Goal: Information Seeking & Learning: Learn about a topic

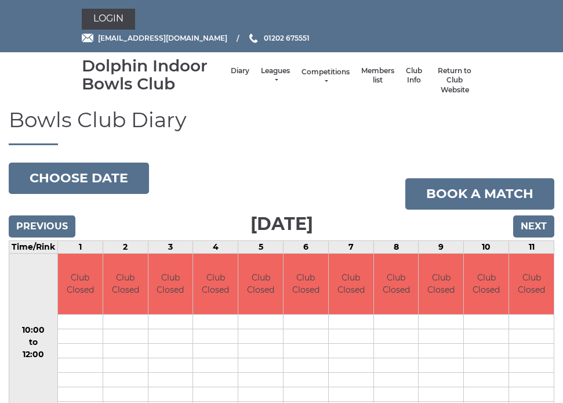
click at [331, 70] on link "Competitions" at bounding box center [326, 76] width 48 height 19
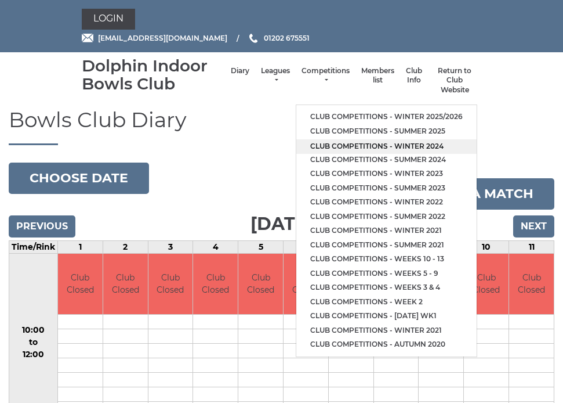
click at [343, 146] on link "Club competitions - Winter 2024" at bounding box center [386, 146] width 180 height 15
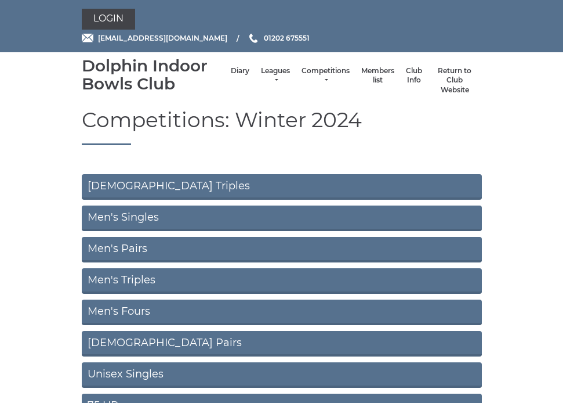
scroll to position [58, 0]
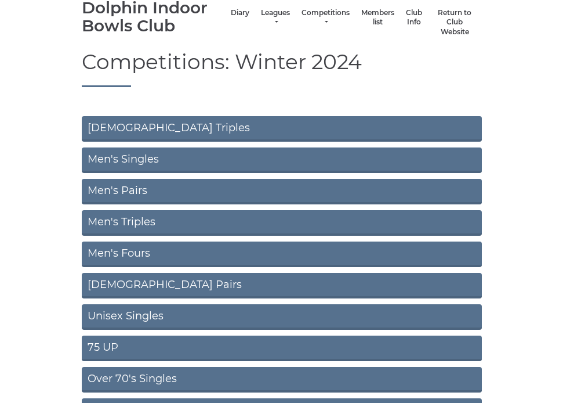
click at [139, 251] on link "Men's Fours" at bounding box center [282, 254] width 400 height 26
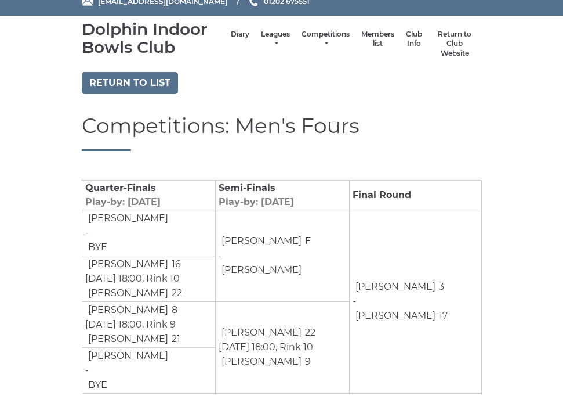
scroll to position [57, 0]
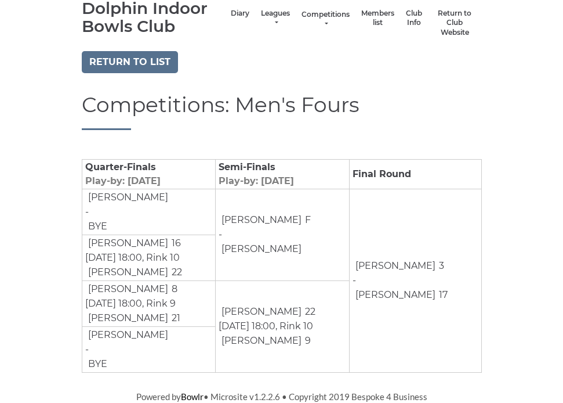
click at [329, 13] on link "Competitions" at bounding box center [326, 19] width 48 height 19
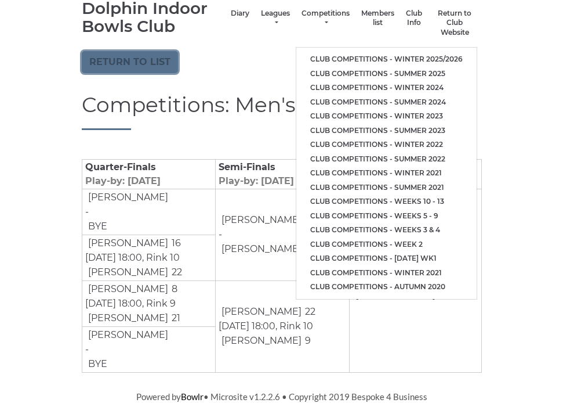
click at [126, 64] on link "Return to list" at bounding box center [130, 62] width 96 height 22
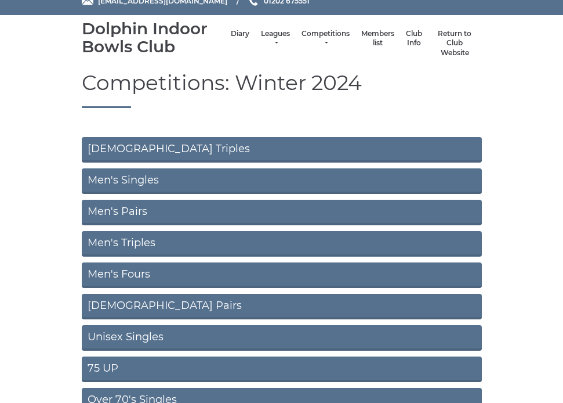
scroll to position [58, 0]
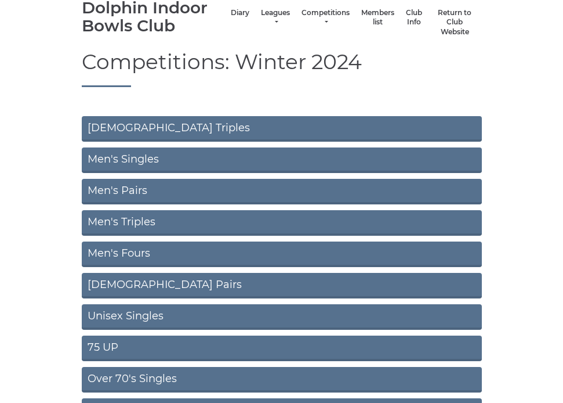
click at [115, 218] on link "Men's Triples" at bounding box center [282, 223] width 400 height 26
